Goal: Register for event/course

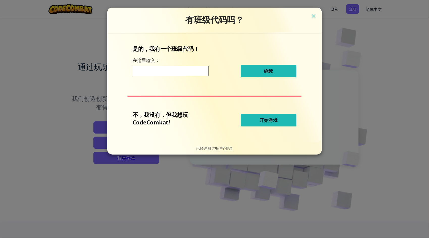
click at [158, 67] on input at bounding box center [171, 71] width 76 height 10
click at [260, 117] on span "开始游戏" at bounding box center [269, 120] width 18 height 6
click at [267, 123] on span "开始游戏" at bounding box center [269, 120] width 18 height 6
